Goal: Task Accomplishment & Management: Manage account settings

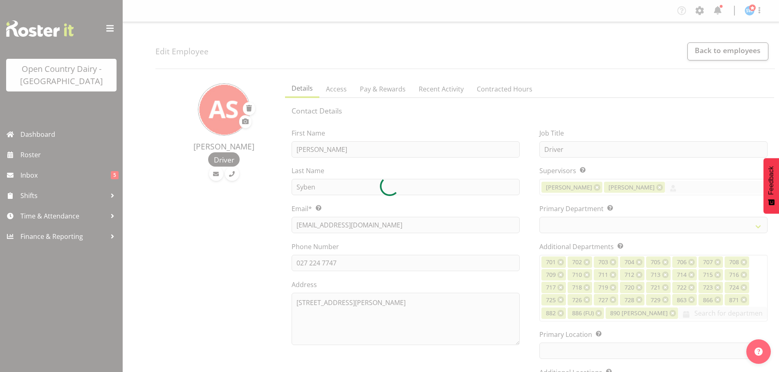
select select "TimelineWeek"
select select
select select "1054"
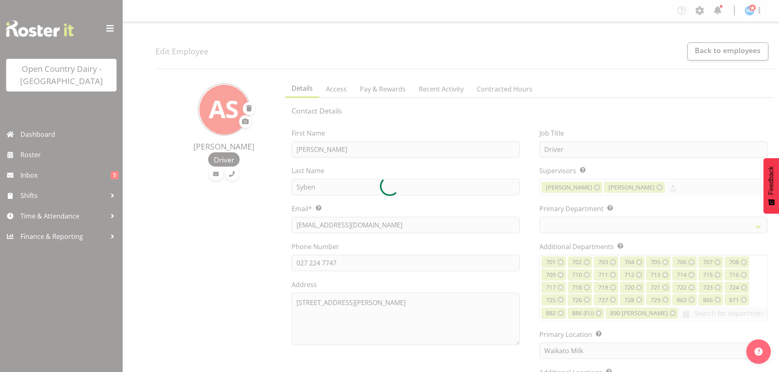
select select "763"
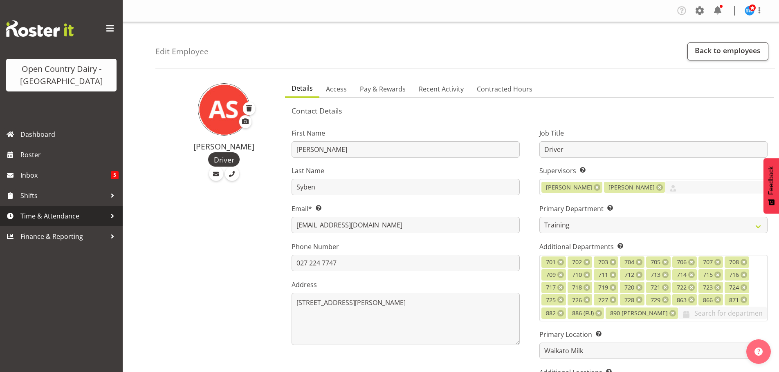
click at [42, 215] on span "Time & Attendance" at bounding box center [63, 216] width 86 height 12
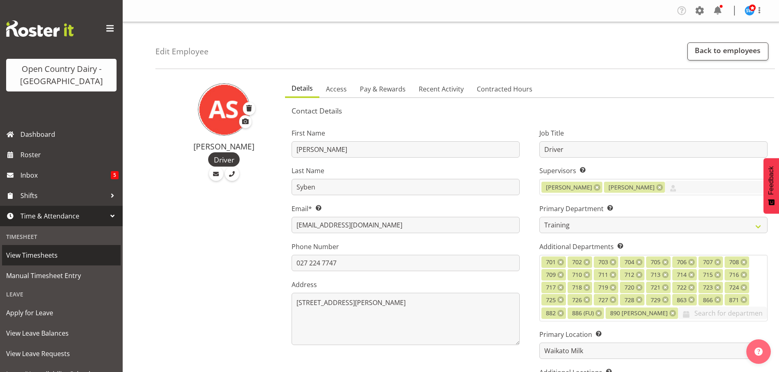
click at [38, 260] on span "View Timesheets" at bounding box center [61, 255] width 110 height 12
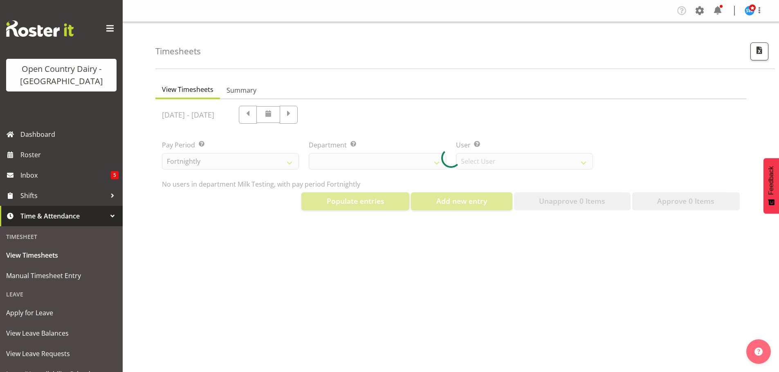
select select "733"
select select "7414"
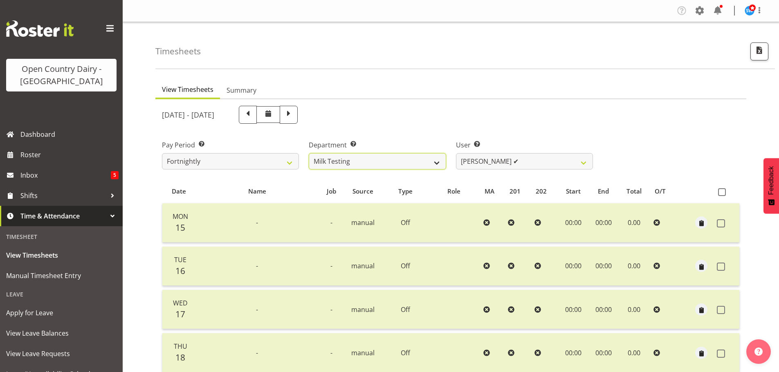
click at [351, 160] on select "701 702 703 704 705 706 707 708 709 710 711 712 713 714 715 716 717 718 719 720" at bounding box center [377, 161] width 137 height 16
select select "763"
click at [309, 153] on select "701 702 703 704 705 706 707 708 709 710 711 712 713 714 715 716 717 718 719 720" at bounding box center [377, 161] width 137 height 16
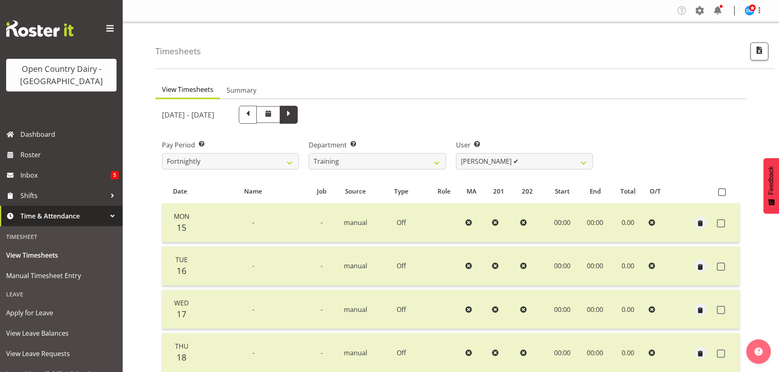
click at [294, 119] on span at bounding box center [288, 114] width 11 height 11
select select
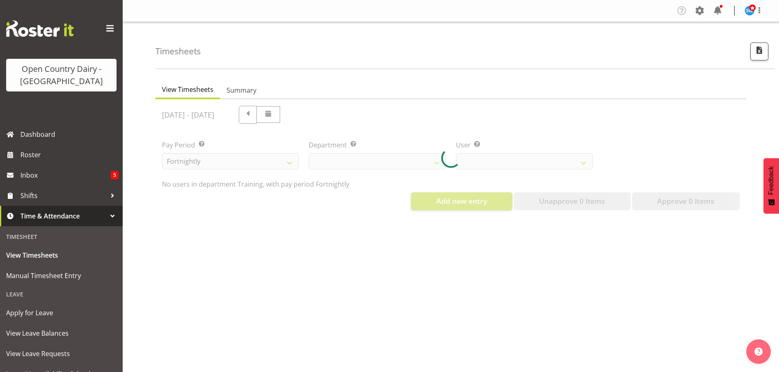
select select "763"
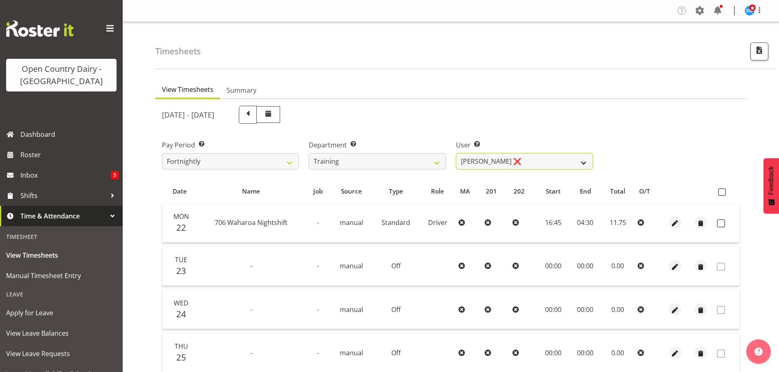
click at [481, 166] on select "Andre Syben ❌ Andrew Murphy ❌ Antony Lockyer ❌ Haley Galecki ❌ Jesse Simpson ❌ …" at bounding box center [524, 161] width 137 height 16
select select "11919"
click at [456, 153] on select "Andre Syben ❌ Andrew Murphy ❌ Antony Lockyer ❌ Haley Galecki ❌ Jesse Simpson ❌ …" at bounding box center [524, 161] width 137 height 16
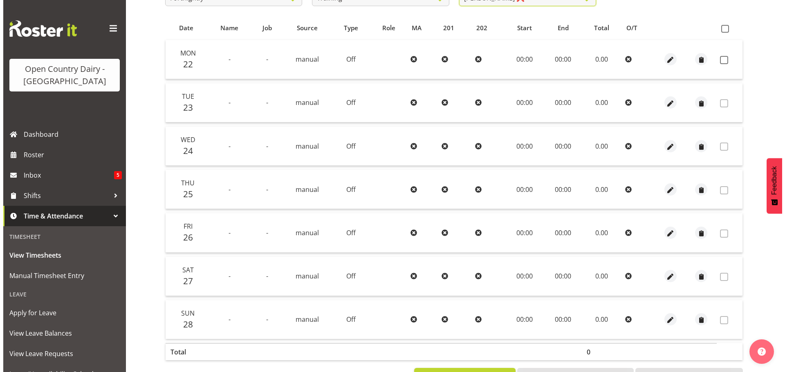
scroll to position [82, 0]
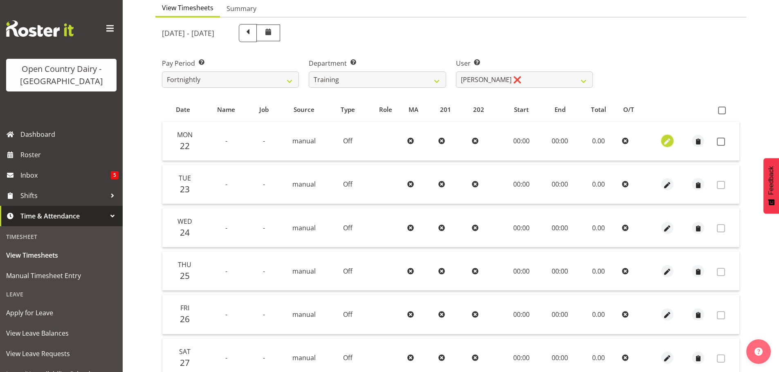
click at [663, 142] on span "button" at bounding box center [666, 141] width 9 height 9
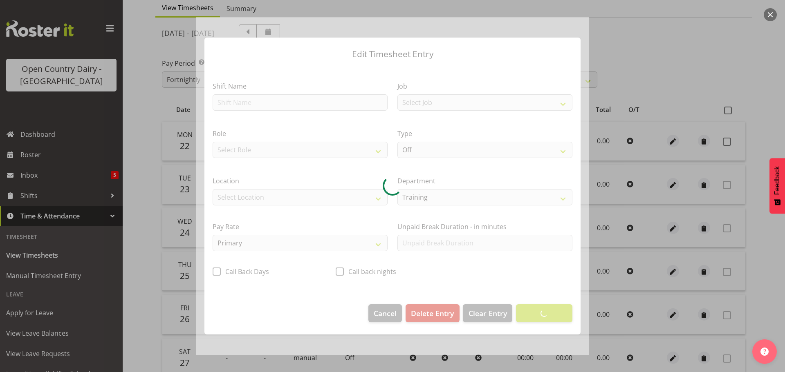
click at [256, 102] on div at bounding box center [392, 186] width 392 height 338
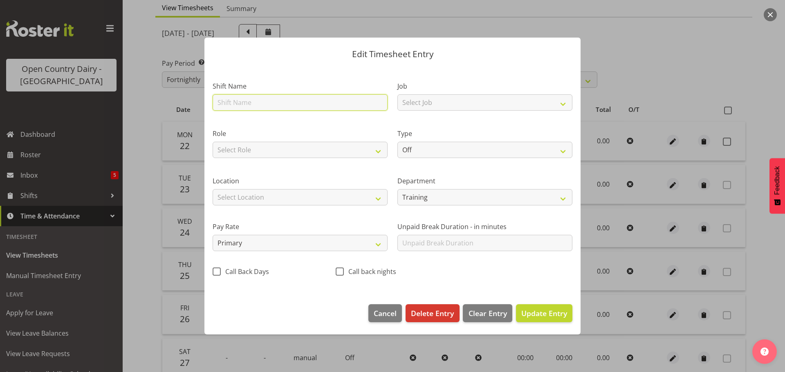
click at [251, 103] on input "text" at bounding box center [300, 102] width 175 height 16
type input "704 Waharoa Nightshift"
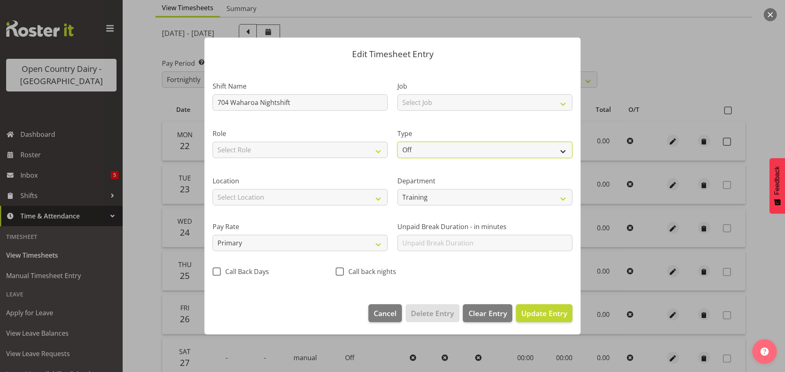
click at [400, 147] on select "Off Standard Public Holiday Public Holiday (Worked) Day In Lieu Annual Leave Si…" at bounding box center [484, 150] width 175 height 16
select select "Standard"
click at [397, 142] on select "Off Standard Public Holiday Public Holiday (Worked) Day In Lieu Annual Leave Si…" at bounding box center [484, 150] width 175 height 16
select select "8"
select select "2025"
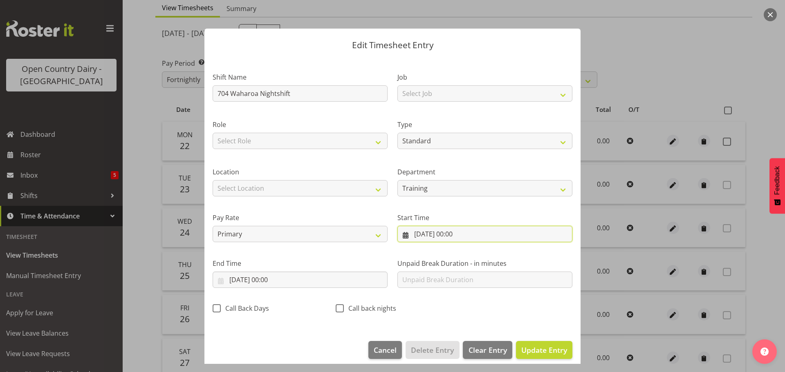
click at [427, 232] on input "22/09/2025, 00:00" at bounding box center [484, 234] width 175 height 16
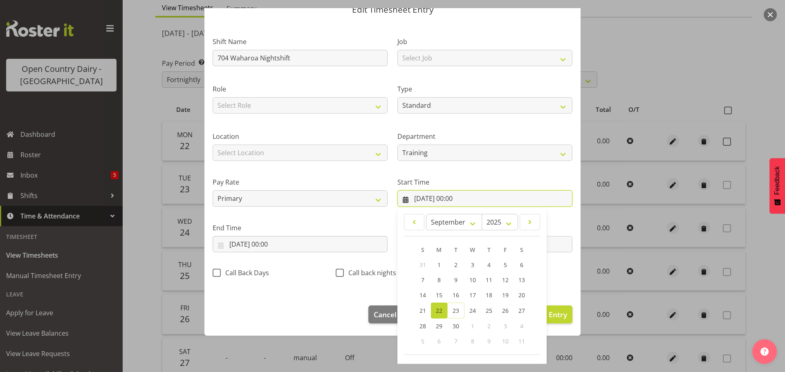
scroll to position [65, 0]
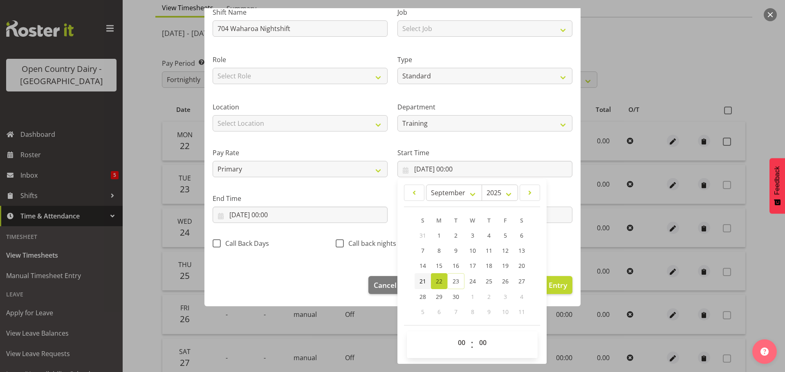
click at [422, 285] on span "21" at bounding box center [422, 281] width 7 height 8
click at [459, 340] on select "00 01 02 03 04 05 06 07 08 09 10 11 12 13 14 15 16 17 18 19 20 21 22 23" at bounding box center [462, 343] width 18 height 16
click at [431, 280] on link "22" at bounding box center [439, 281] width 16 height 16
type input "22/09/2025, 00:00"
click at [455, 339] on select "00 01 02 03 04 05 06 07 08 09 10 11 12 13 14 15 16 17 18 19 20 21 22 23" at bounding box center [462, 343] width 18 height 16
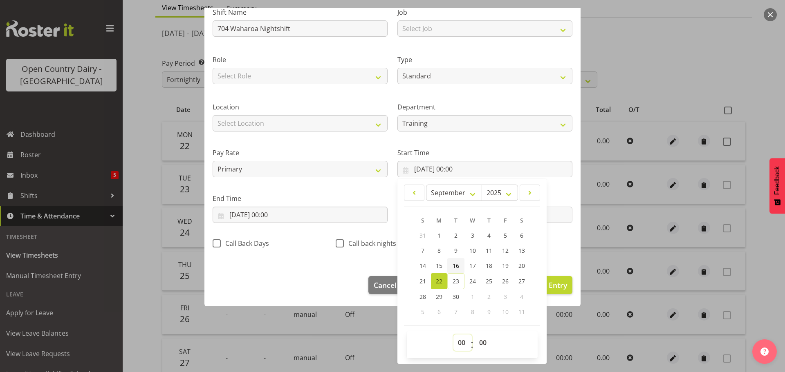
select select "16"
click at [453, 335] on select "00 01 02 03 04 05 06 07 08 09 10 11 12 13 14 15 16 17 18 19 20 21 22 23" at bounding box center [462, 343] width 18 height 16
type input "22/09/2025, 16:00"
click at [475, 336] on select "00 01 02 03 04 05 06 07 08 09 10 11 12 13 14 15 16 17 18 19 20 21 22 23 24 25 2…" at bounding box center [483, 343] width 18 height 16
select select "30"
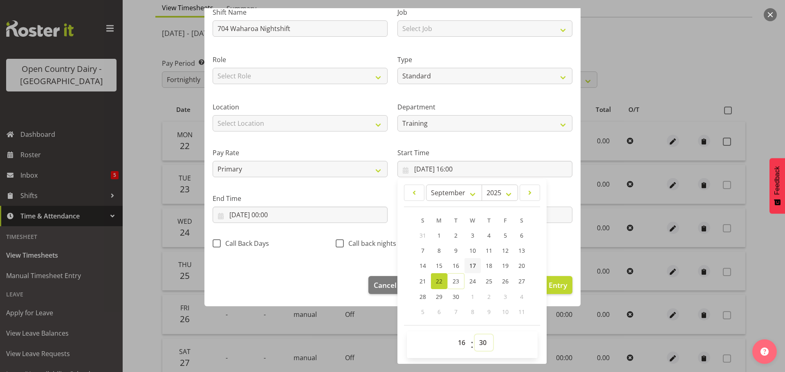
click at [474, 335] on select "00 01 02 03 04 05 06 07 08 09 10 11 12 13 14 15 16 17 18 19 20 21 22 23 24 25 2…" at bounding box center [483, 343] width 18 height 16
type input "22/09/2025, 16:30"
click at [275, 221] on input "22/09/2025, 00:00" at bounding box center [300, 215] width 175 height 16
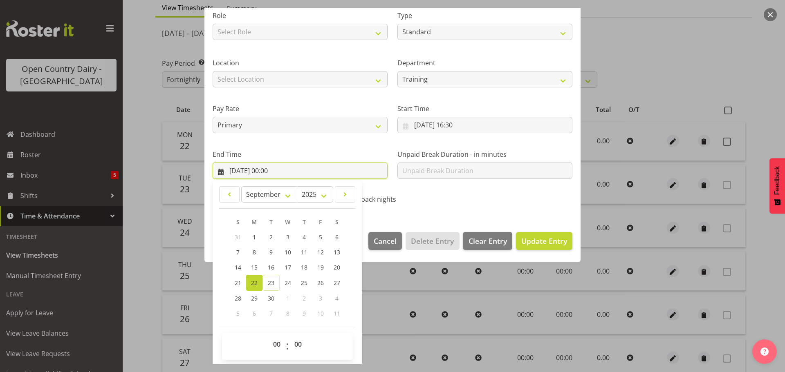
scroll to position [111, 0]
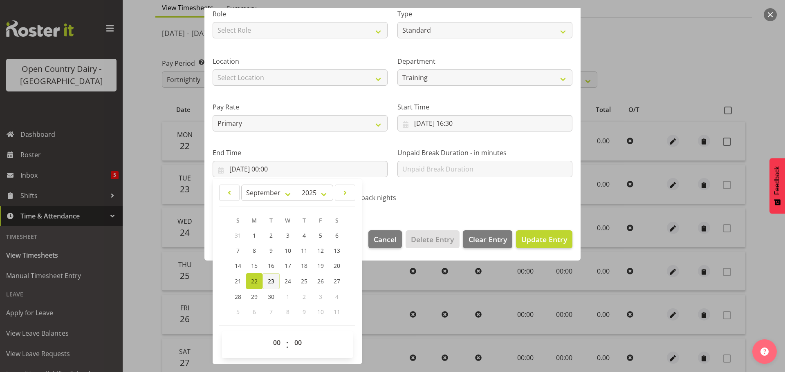
click at [273, 279] on span "23" at bounding box center [271, 281] width 7 height 8
type input "23/09/2025, 00:00"
click at [276, 338] on select "00 01 02 03 04 05 06 07 08 09 10 11 12 13 14 15 16 17 18 19 20 21 22 23" at bounding box center [277, 343] width 18 height 16
select select "4"
click at [268, 335] on select "00 01 02 03 04 05 06 07 08 09 10 11 12 13 14 15 16 17 18 19 20 21 22 23" at bounding box center [277, 343] width 18 height 16
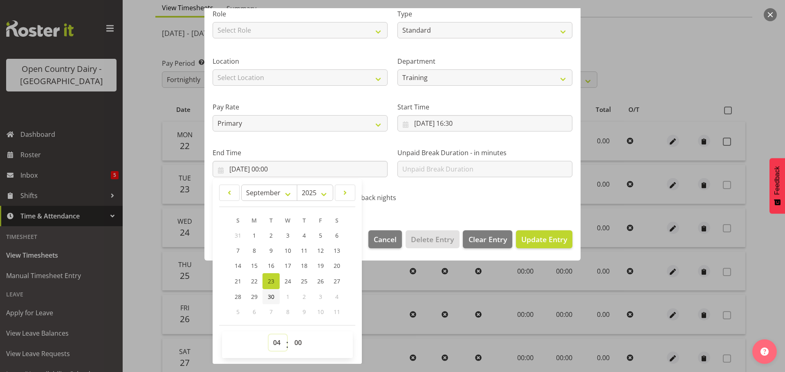
type input "23/09/2025, 04:00"
click at [294, 341] on select "00 01 02 03 04 05 06 07 08 09 10 11 12 13 14 15 16 17 18 19 20 21 22 23 24 25 2…" at bounding box center [299, 343] width 18 height 16
select select "15"
click at [290, 335] on select "00 01 02 03 04 05 06 07 08 09 10 11 12 13 14 15 16 17 18 19 20 21 22 23 24 25 2…" at bounding box center [299, 343] width 18 height 16
type input "23/09/2025, 04:15"
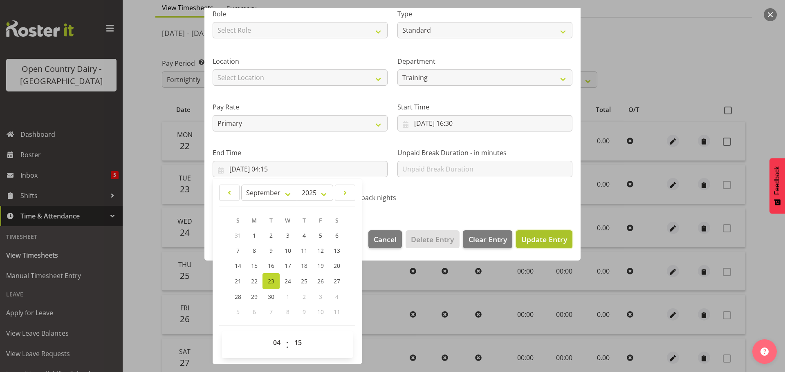
click at [553, 240] on span "Update Entry" at bounding box center [544, 240] width 46 height 10
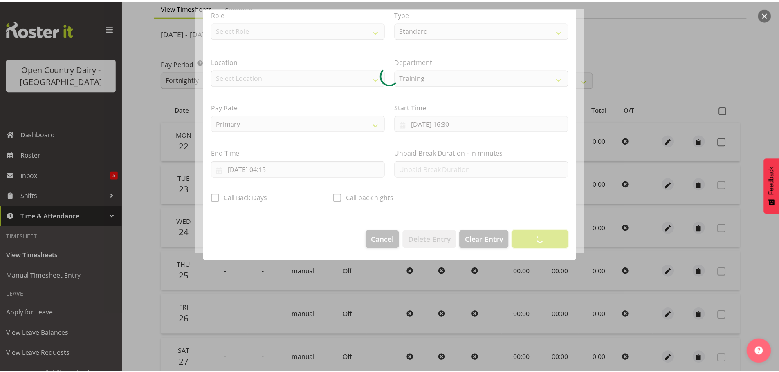
scroll to position [7, 0]
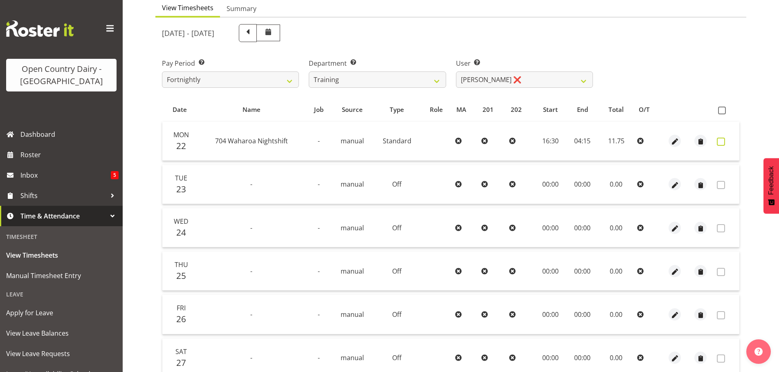
click at [723, 141] on span at bounding box center [720, 142] width 8 height 8
checkbox input "true"
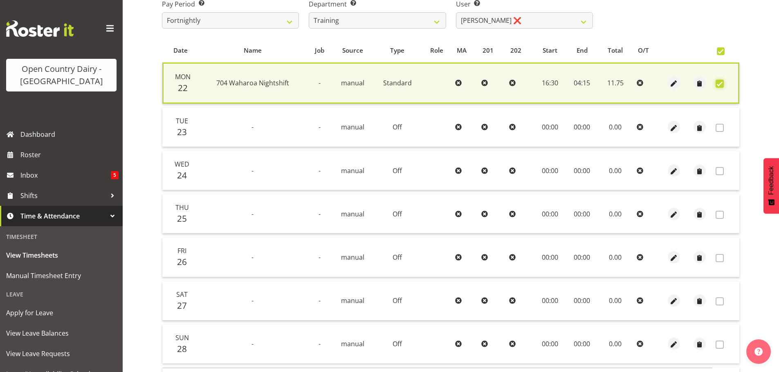
scroll to position [198, 0]
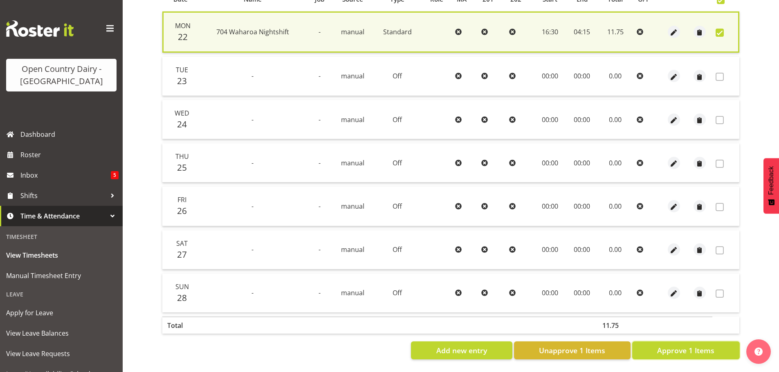
click at [699, 342] on button "Approve 1 Items" at bounding box center [685, 351] width 107 height 18
checkbox input "false"
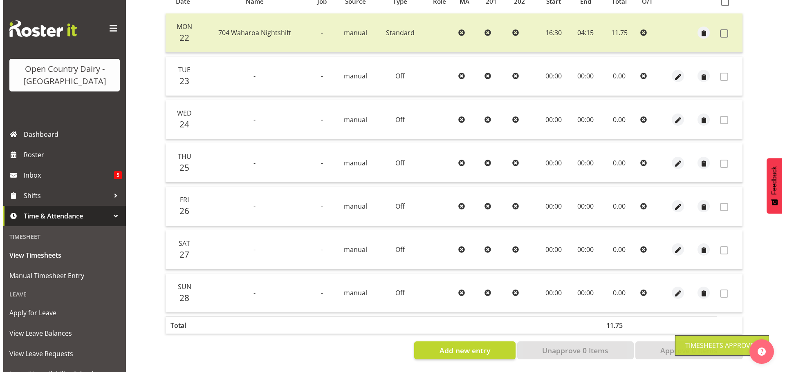
scroll to position [33, 0]
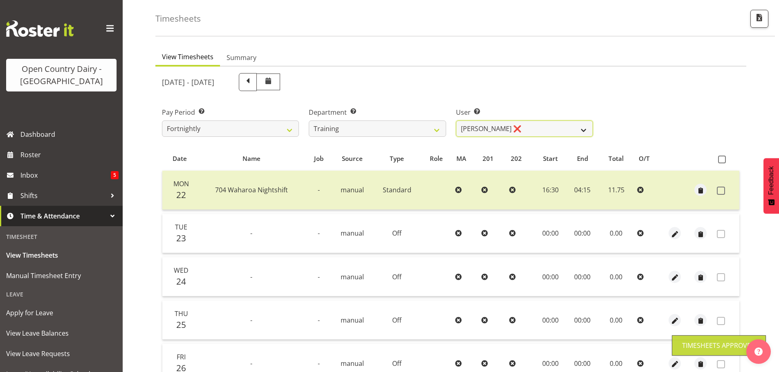
click at [481, 132] on select "Andre Syben ❌ Andrew Murphy ❌ Antony Lockyer ❌ Haley Galecki ❌ Jesse Simpson ❌ …" at bounding box center [524, 129] width 137 height 16
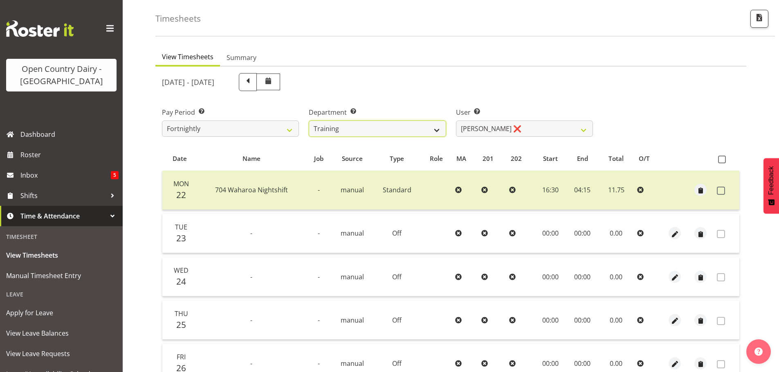
click at [395, 130] on select "701 702 703 704 705 706 707 708 709 710 711 712 713 714 715 716 717 718 719 720" at bounding box center [377, 129] width 137 height 16
select select "842"
click at [309, 121] on select "701 702 703 704 705 706 707 708 709 710 711 712 713 714 715 716 717 718 719 720" at bounding box center [377, 129] width 137 height 16
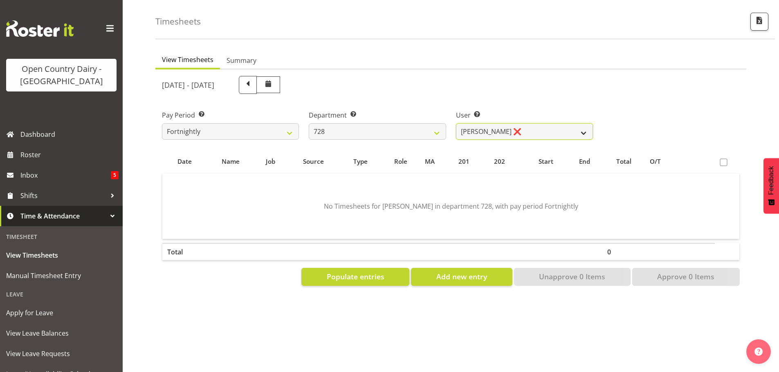
click at [467, 130] on select "Callum Leslie ❌ Nick Warren ❌ Ross Robert Hamilton ❌ Stuart Cherrington ❌ Wally…" at bounding box center [524, 131] width 137 height 16
select select "8207"
click at [456, 123] on select "Callum Leslie ❌ Nick Warren ❌ Ross Robert Hamilton ❌ Stuart Cherrington ❌ Wally…" at bounding box center [524, 131] width 137 height 16
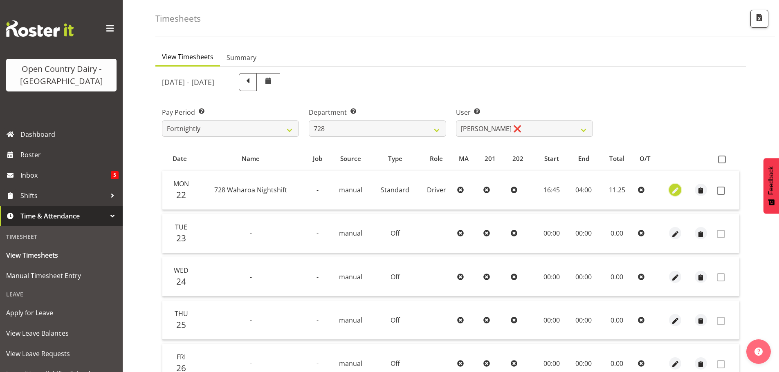
click at [675, 190] on span "button" at bounding box center [674, 190] width 9 height 9
select select "Standard"
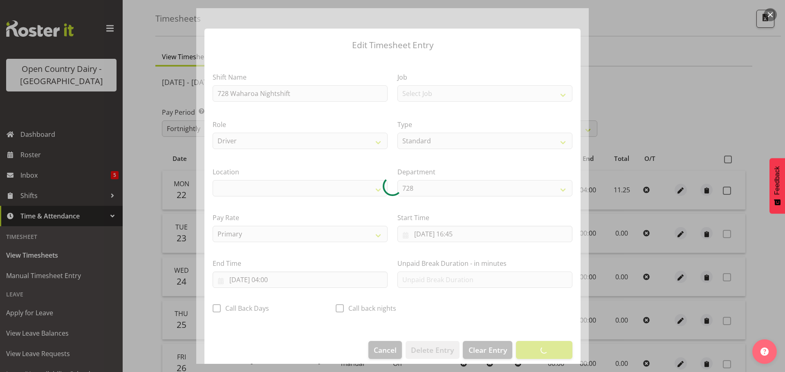
select select "1054"
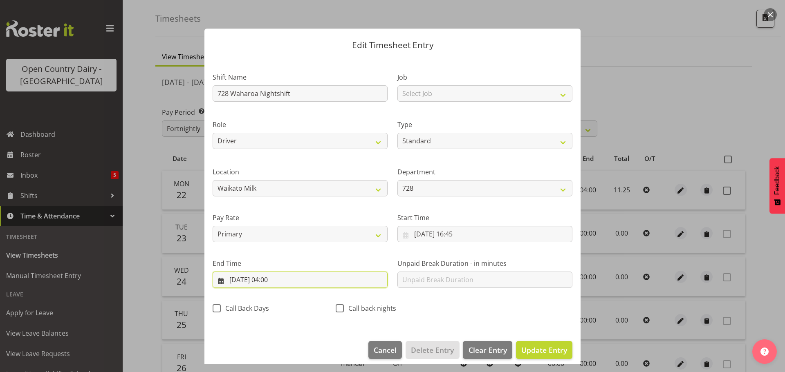
click at [276, 280] on input "23/09/2025, 04:00" at bounding box center [300, 280] width 175 height 16
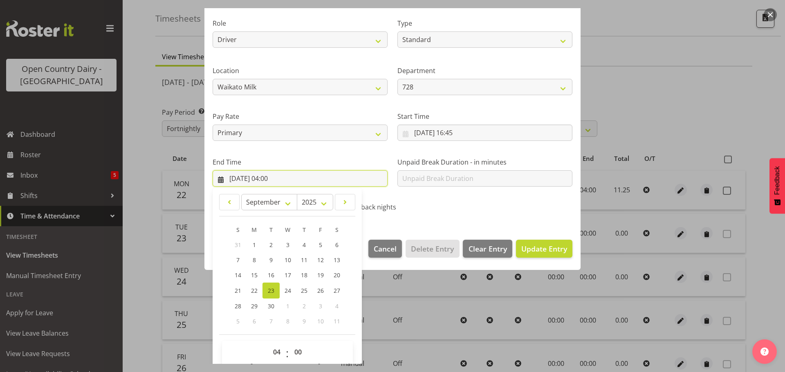
scroll to position [111, 0]
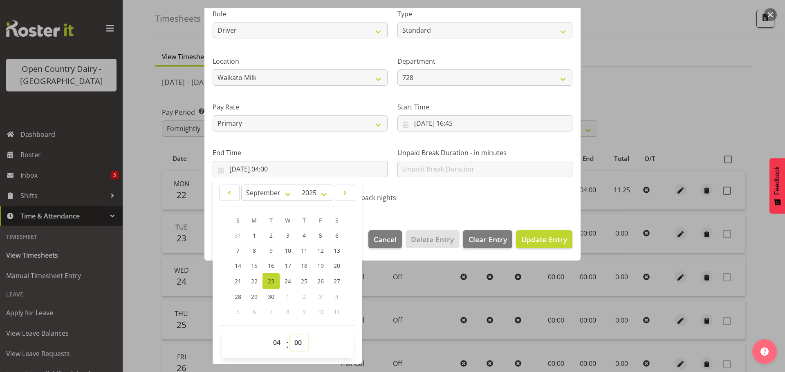
click at [303, 342] on select "00 01 02 03 04 05 06 07 08 09 10 11 12 13 14 15 16 17 18 19 20 21 22 23 24 25 2…" at bounding box center [299, 343] width 18 height 16
select select "15"
click at [290, 335] on select "00 01 02 03 04 05 06 07 08 09 10 11 12 13 14 15 16 17 18 19 20 21 22 23 24 25 2…" at bounding box center [299, 343] width 18 height 16
type input "23/09/2025, 04:15"
click at [549, 234] on span "Update Entry" at bounding box center [544, 239] width 46 height 11
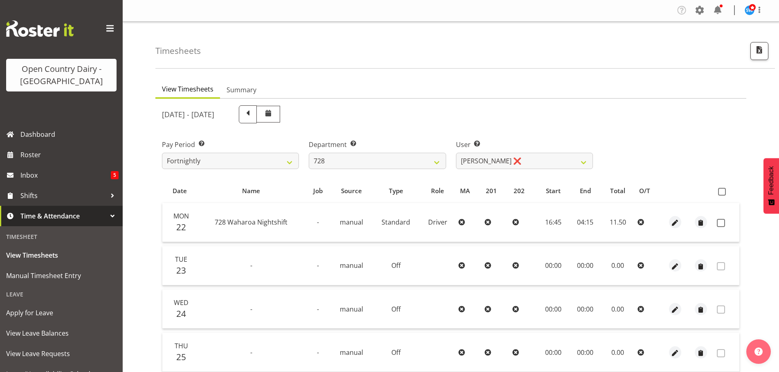
scroll to position [0, 0]
click at [720, 226] on span at bounding box center [720, 223] width 8 height 8
checkbox input "true"
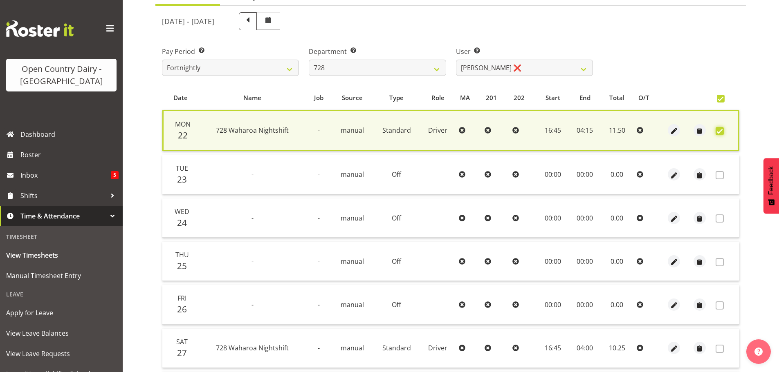
scroll to position [198, 0]
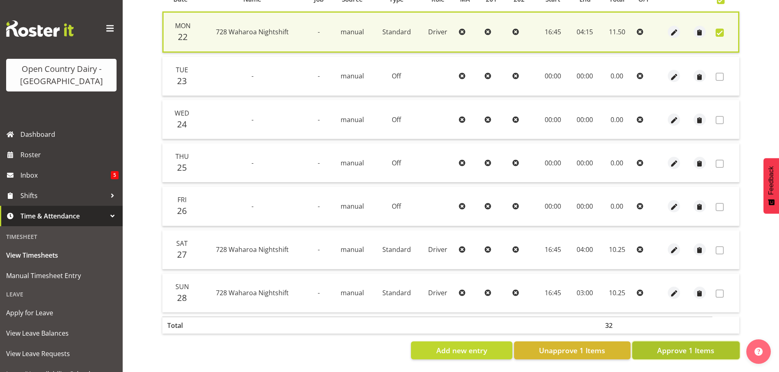
click at [701, 345] on span "Approve 1 Items" at bounding box center [685, 350] width 57 height 11
checkbox input "false"
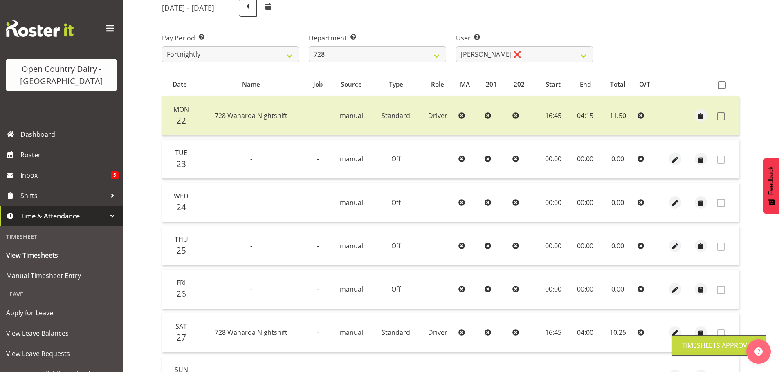
scroll to position [0, 0]
